Goal: Check status: Check status

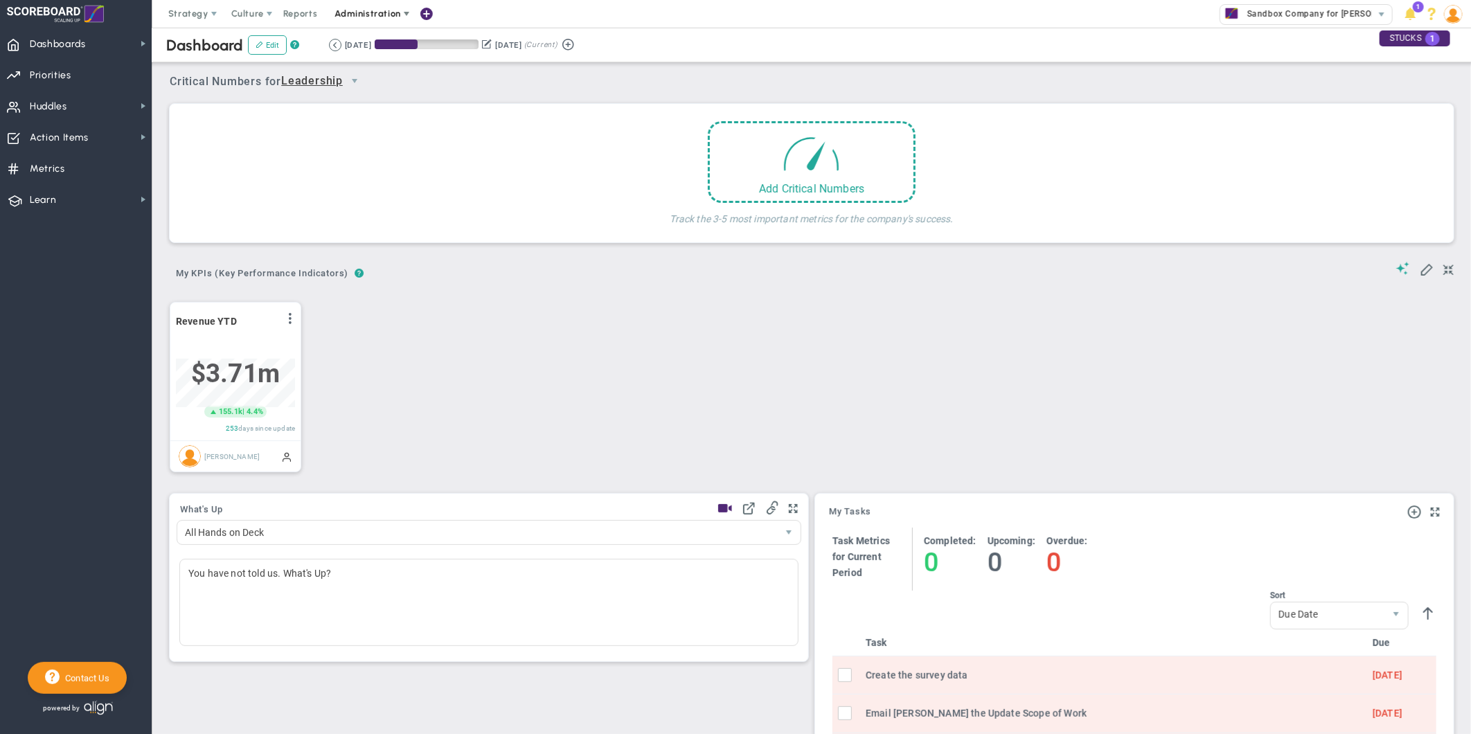
scroll to position [48, 118]
click at [316, 10] on span "Reports" at bounding box center [300, 14] width 48 height 28
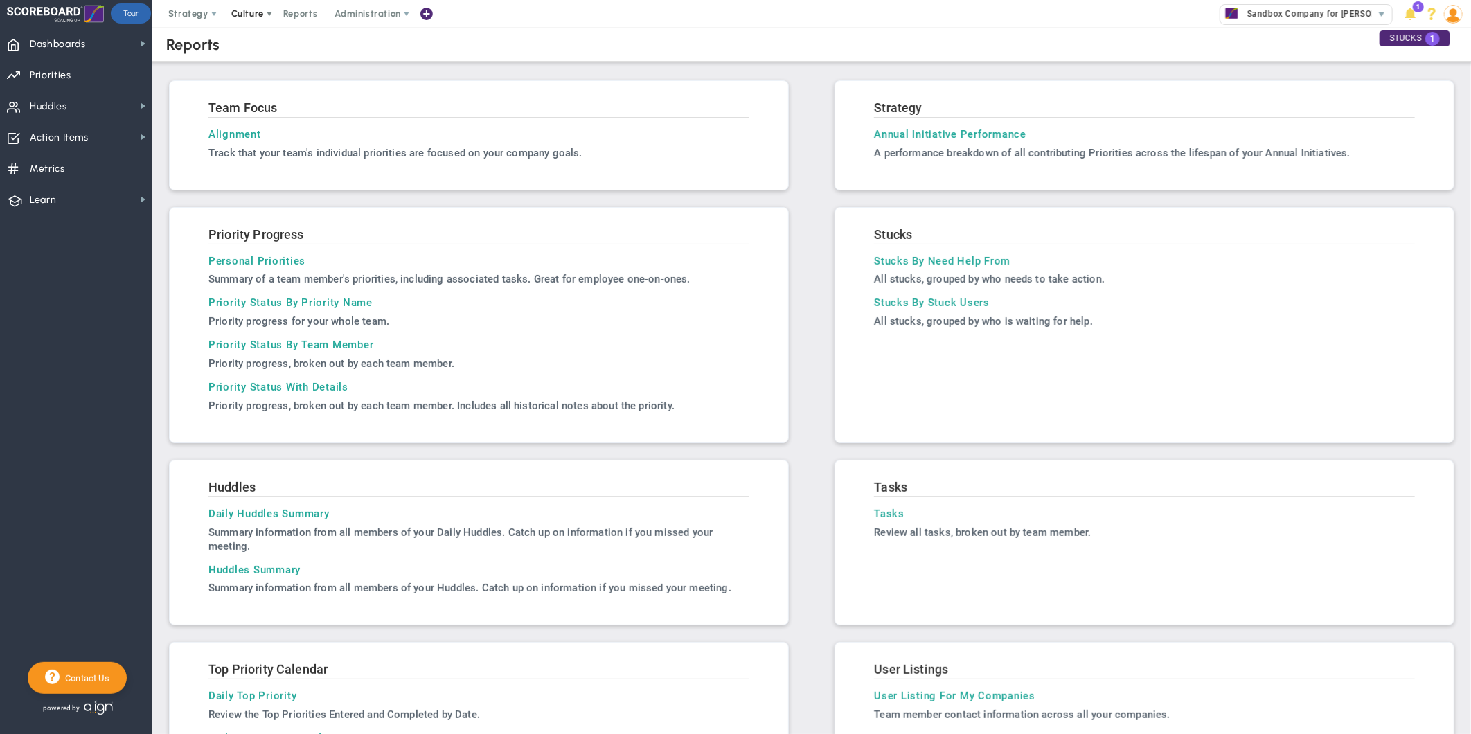
click at [259, 15] on span "Culture" at bounding box center [247, 13] width 33 height 10
click at [267, 46] on span "eNPS" at bounding box center [263, 41] width 24 height 10
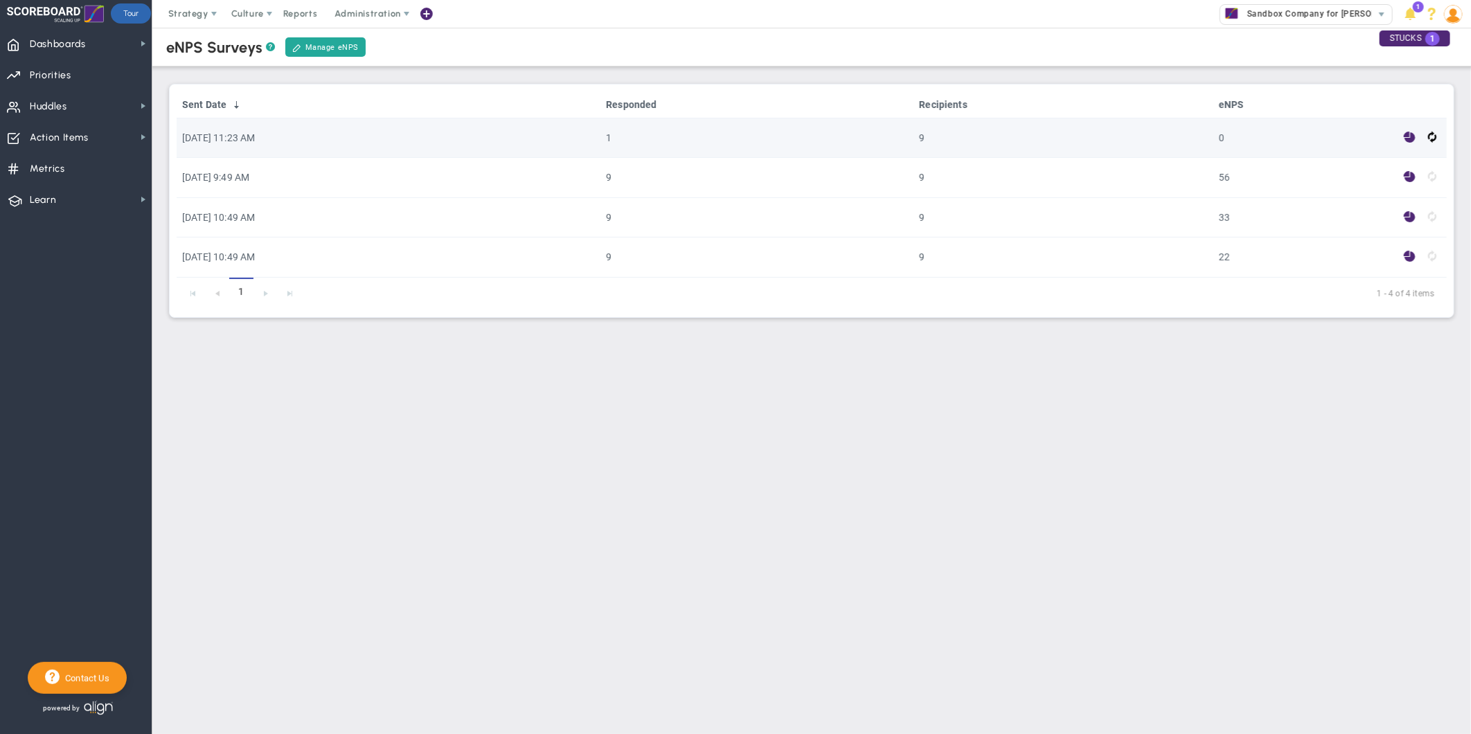
click at [1408, 137] on span at bounding box center [1410, 138] width 12 height 16
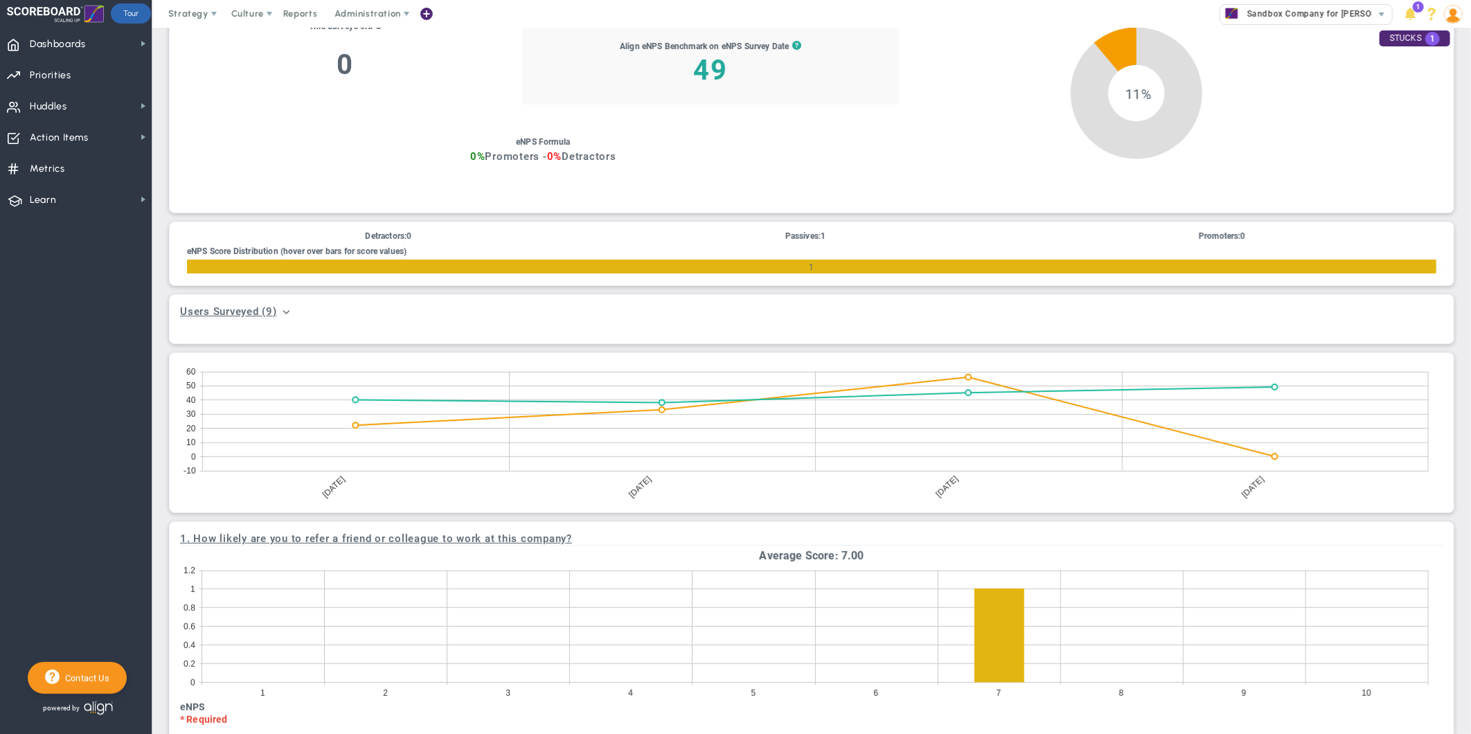
scroll to position [335, 0]
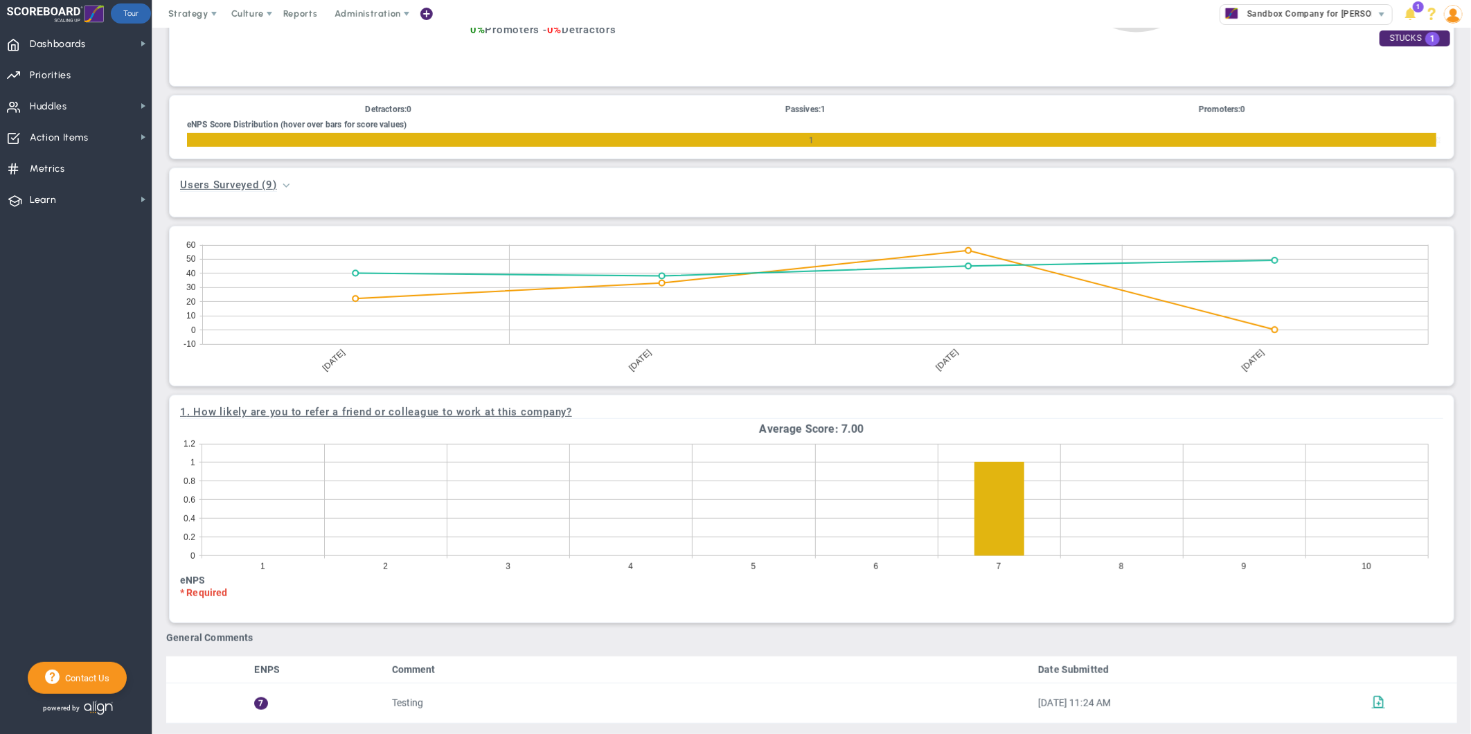
click at [289, 184] on span at bounding box center [286, 184] width 11 height 11
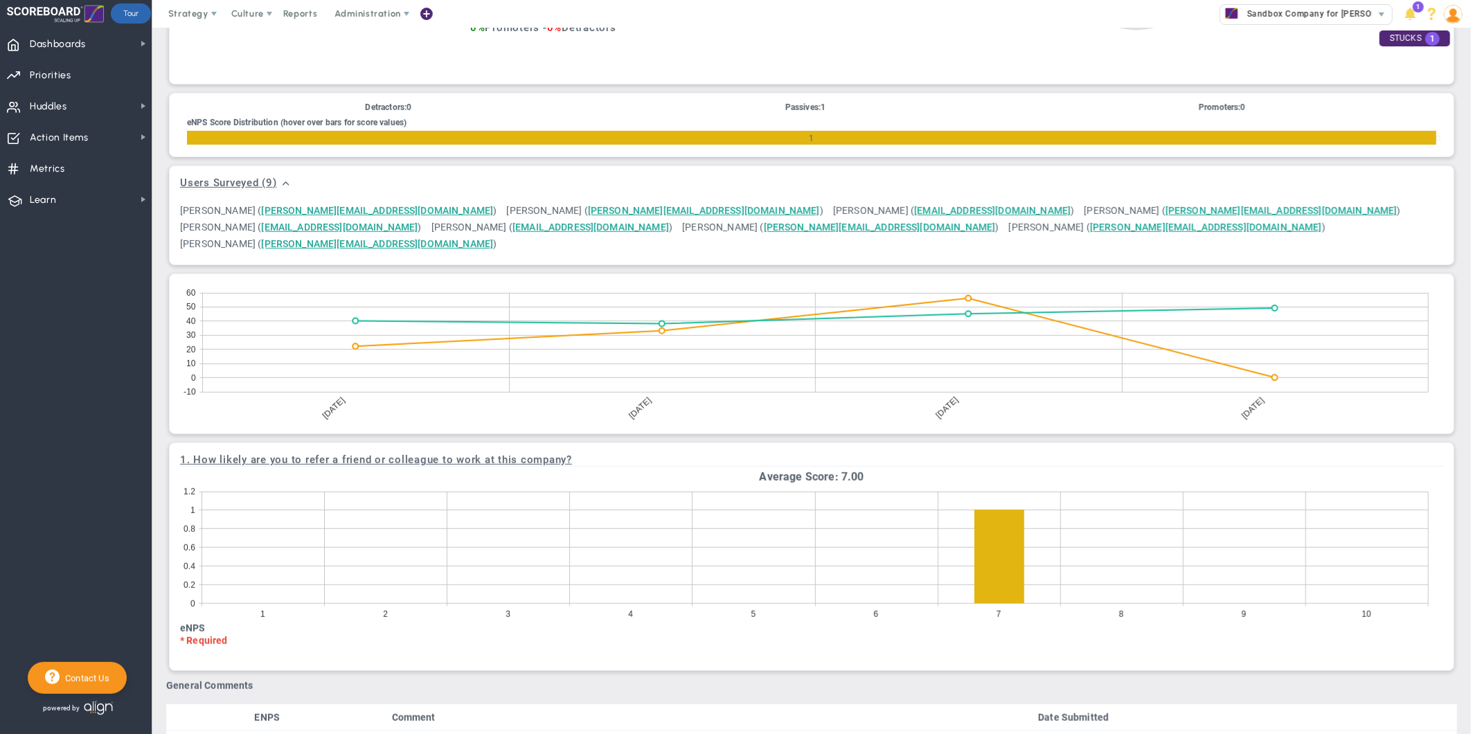
click at [830, 371] on icon at bounding box center [815, 342] width 1226 height 99
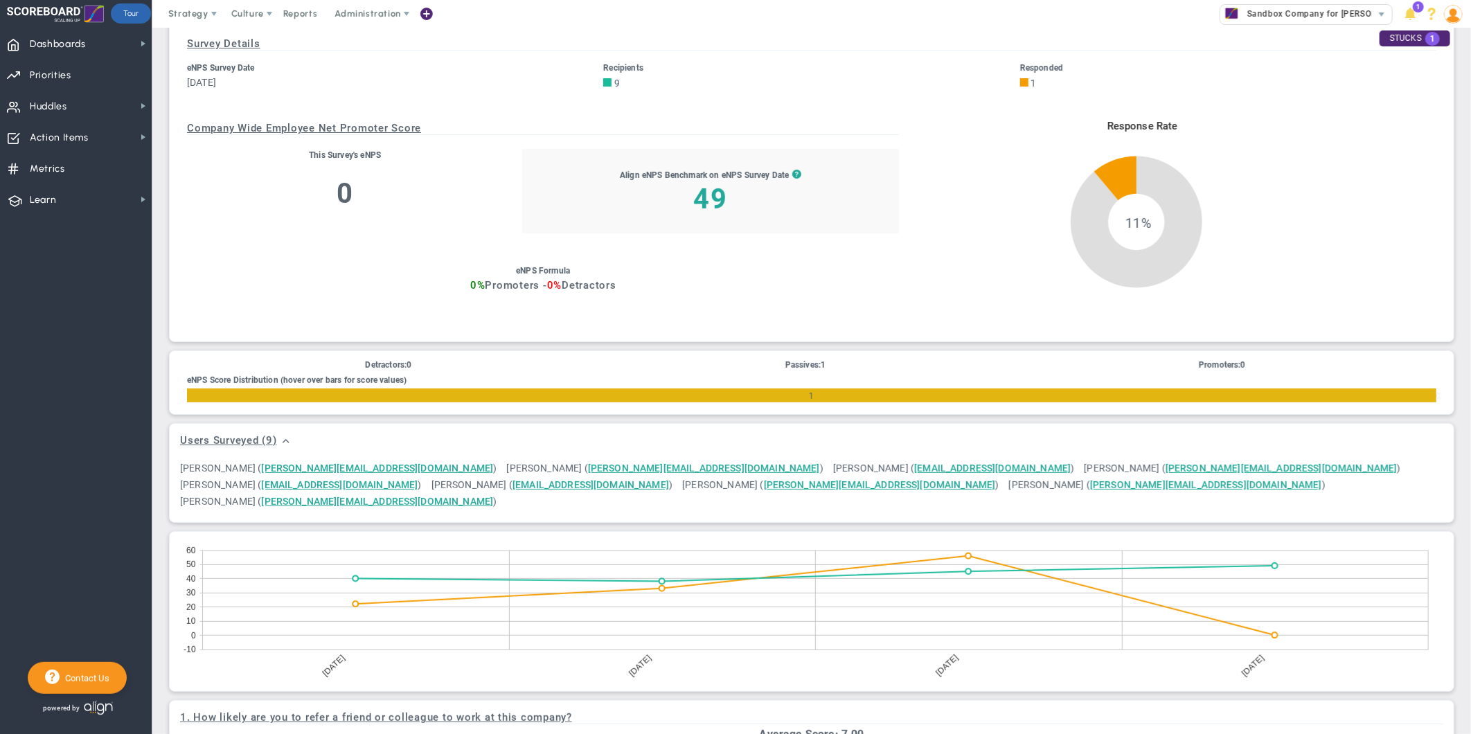
scroll to position [0, 0]
